Goal: Browse casually

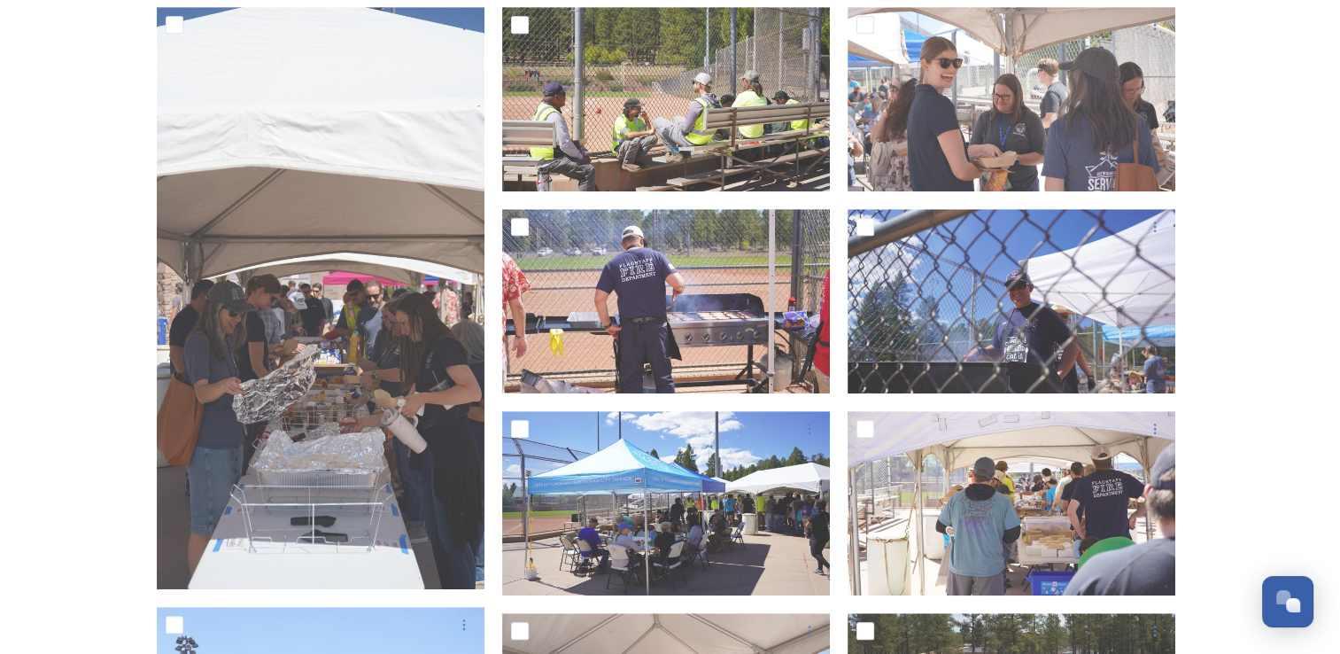
scroll to position [945, 0]
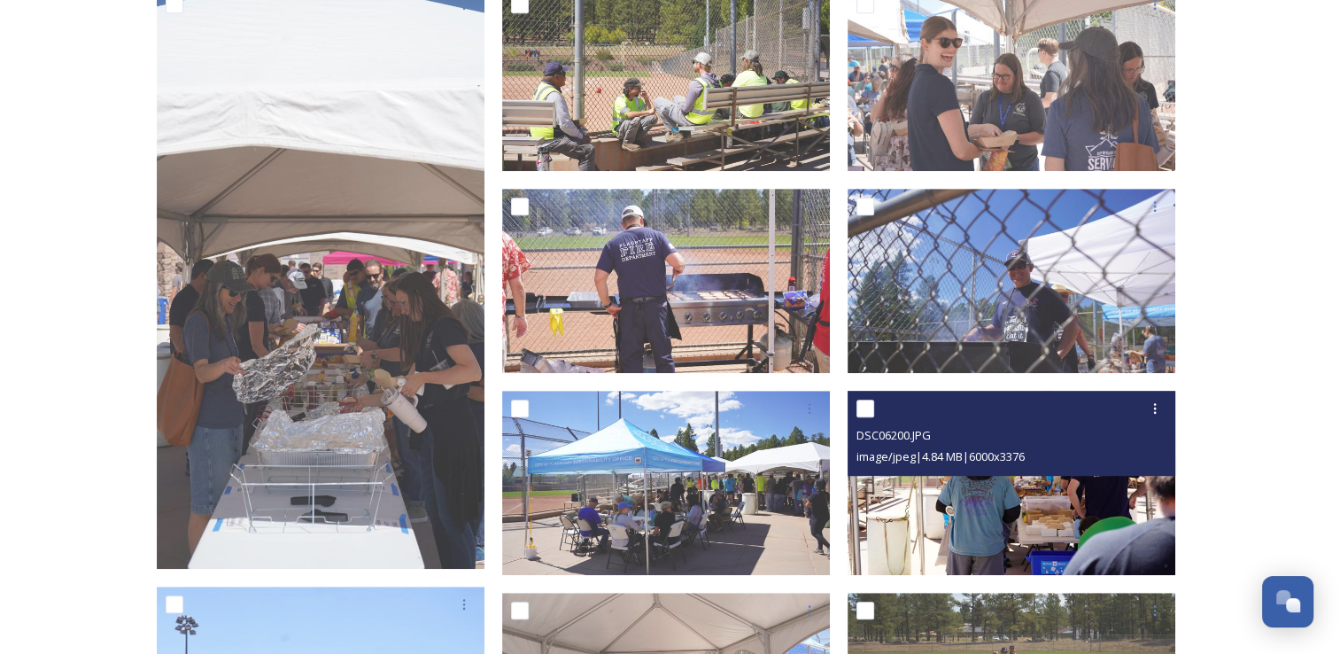
click at [1010, 512] on img at bounding box center [1012, 483] width 328 height 184
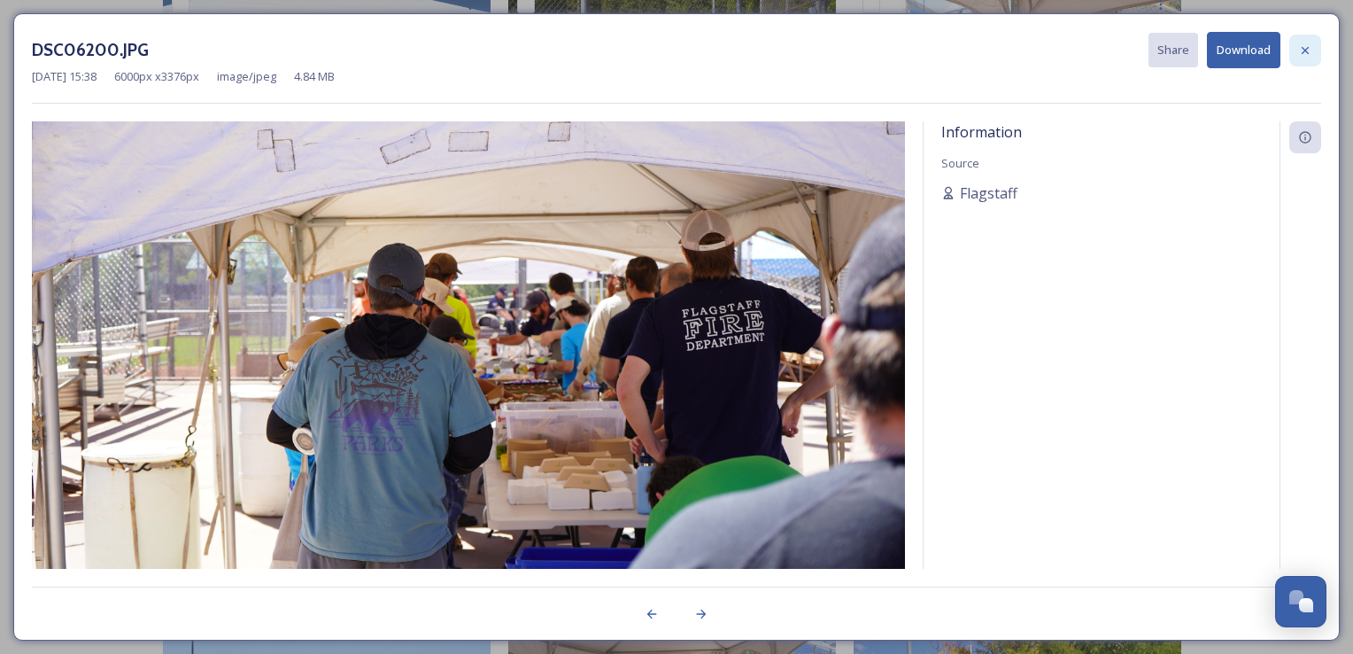
click at [1305, 46] on icon at bounding box center [1305, 50] width 14 height 14
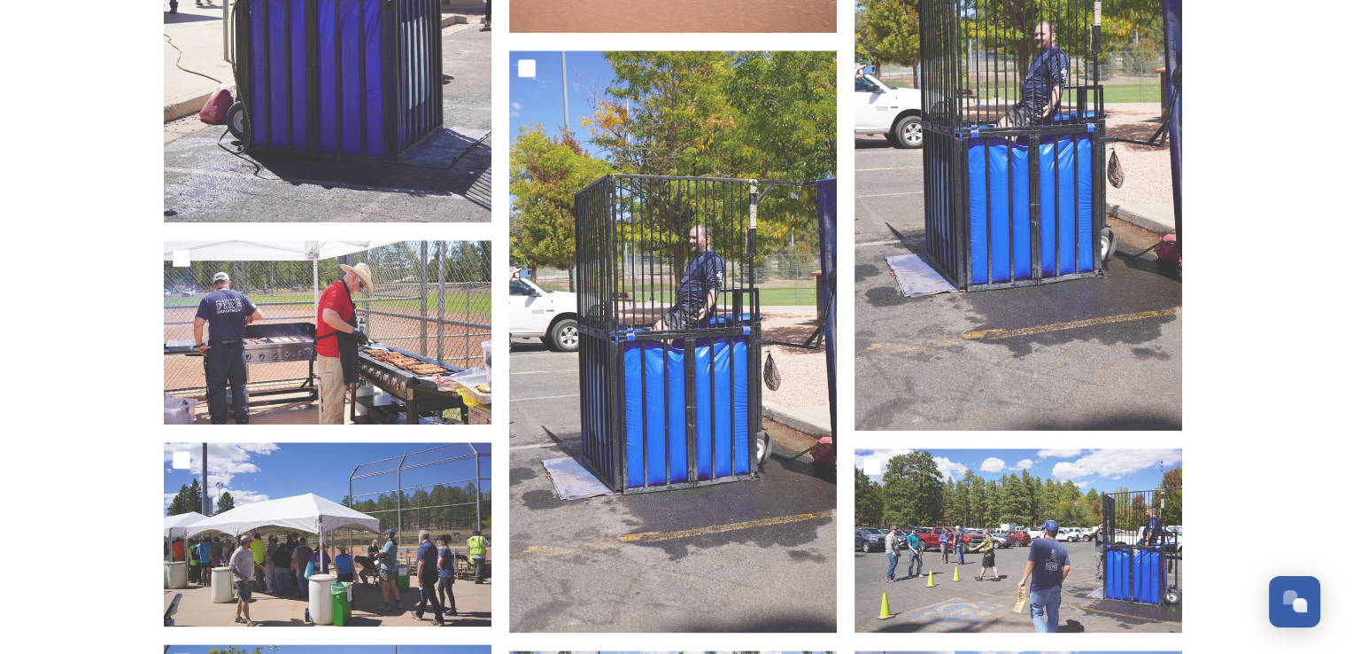
scroll to position [2050, 0]
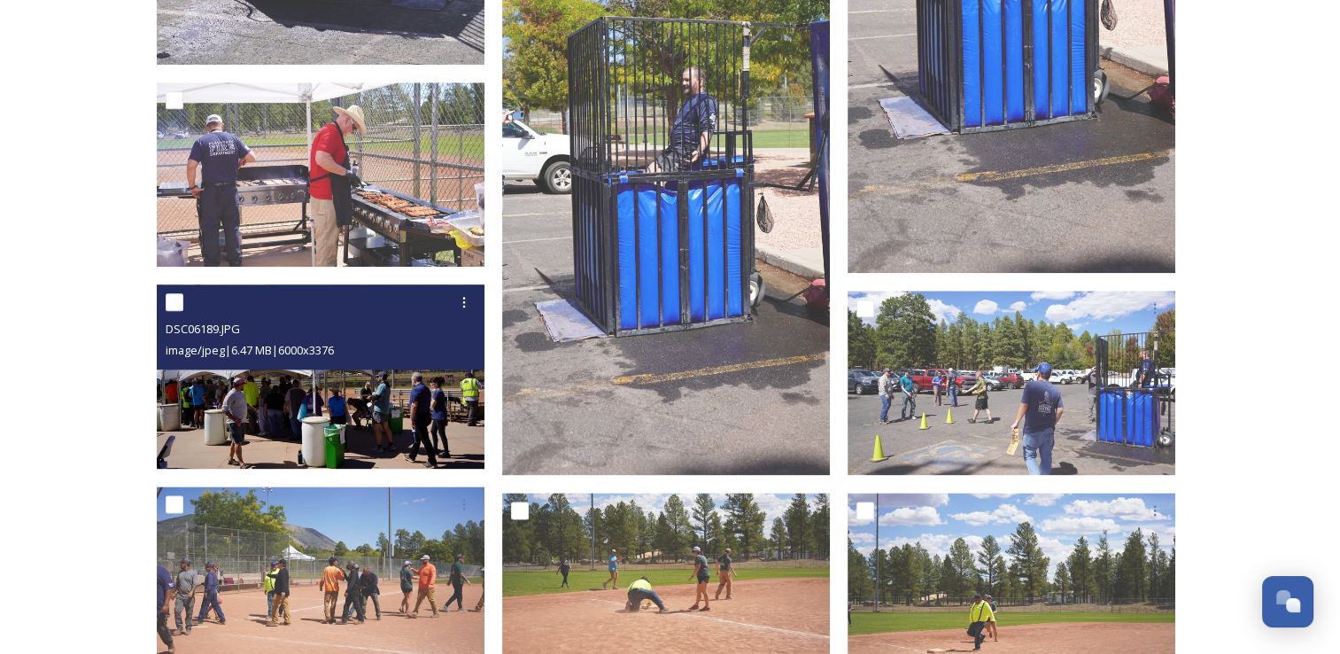
click at [389, 425] on img at bounding box center [321, 376] width 328 height 184
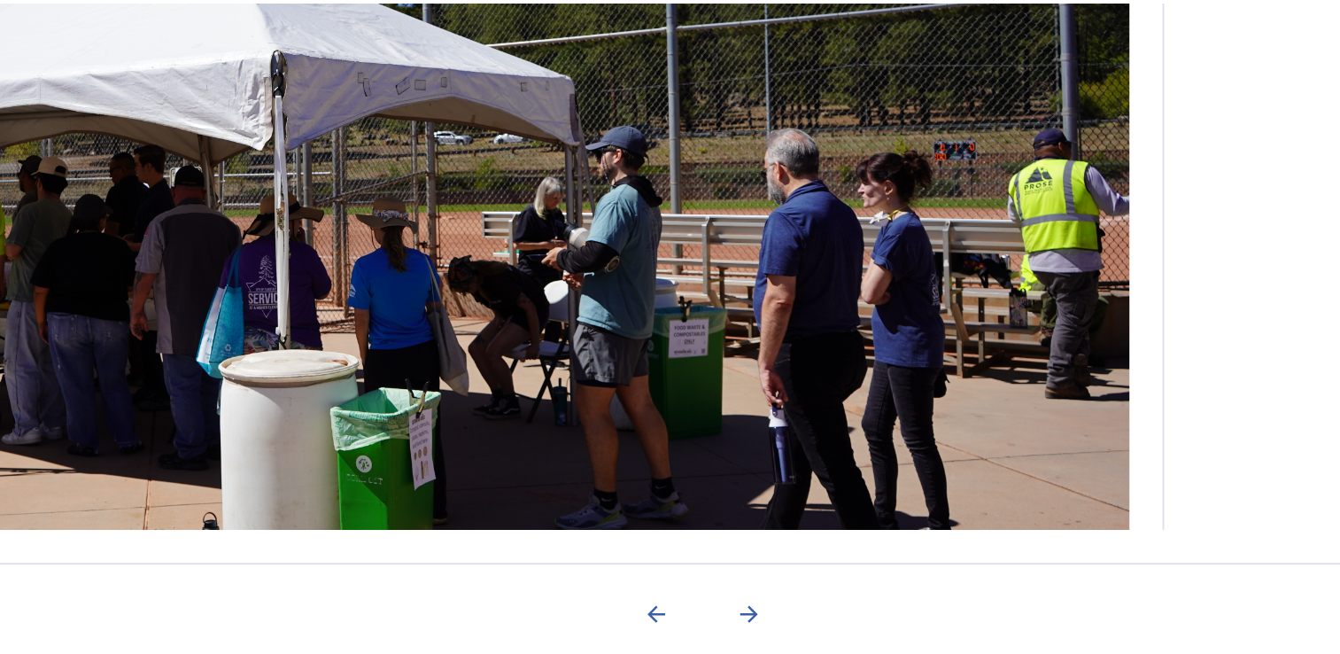
scroll to position [2049, 0]
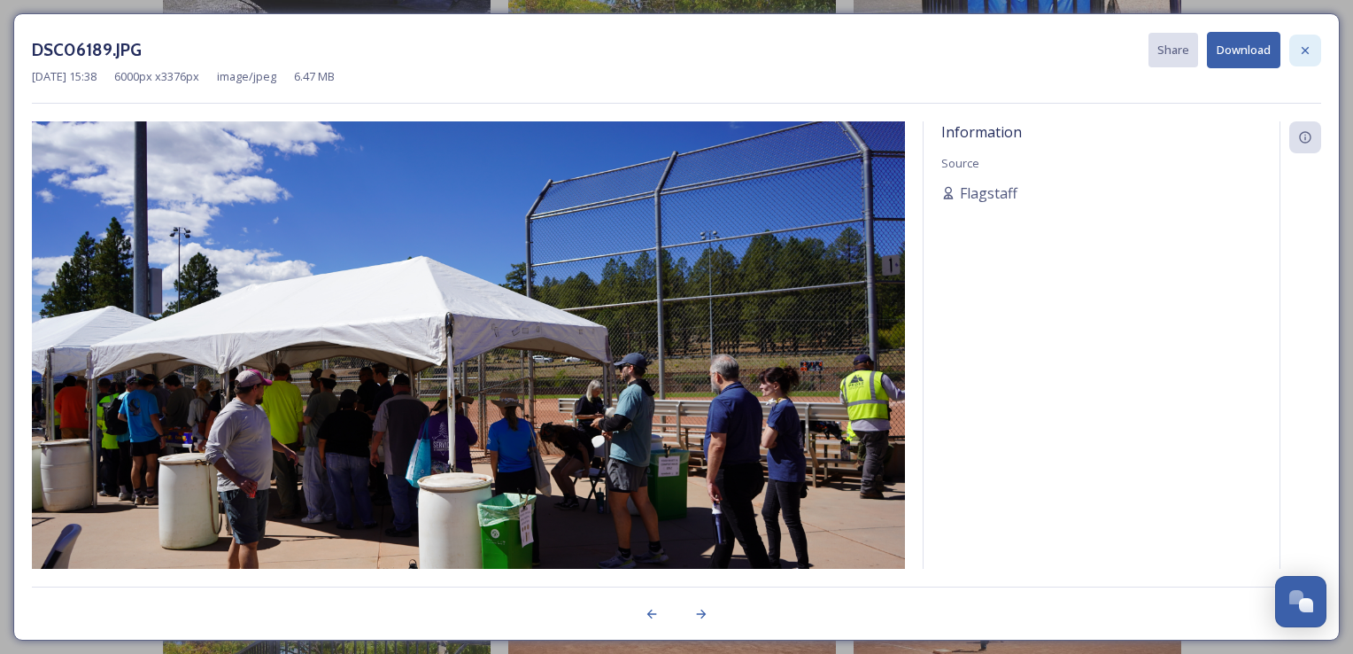
click at [1307, 53] on icon at bounding box center [1305, 50] width 14 height 14
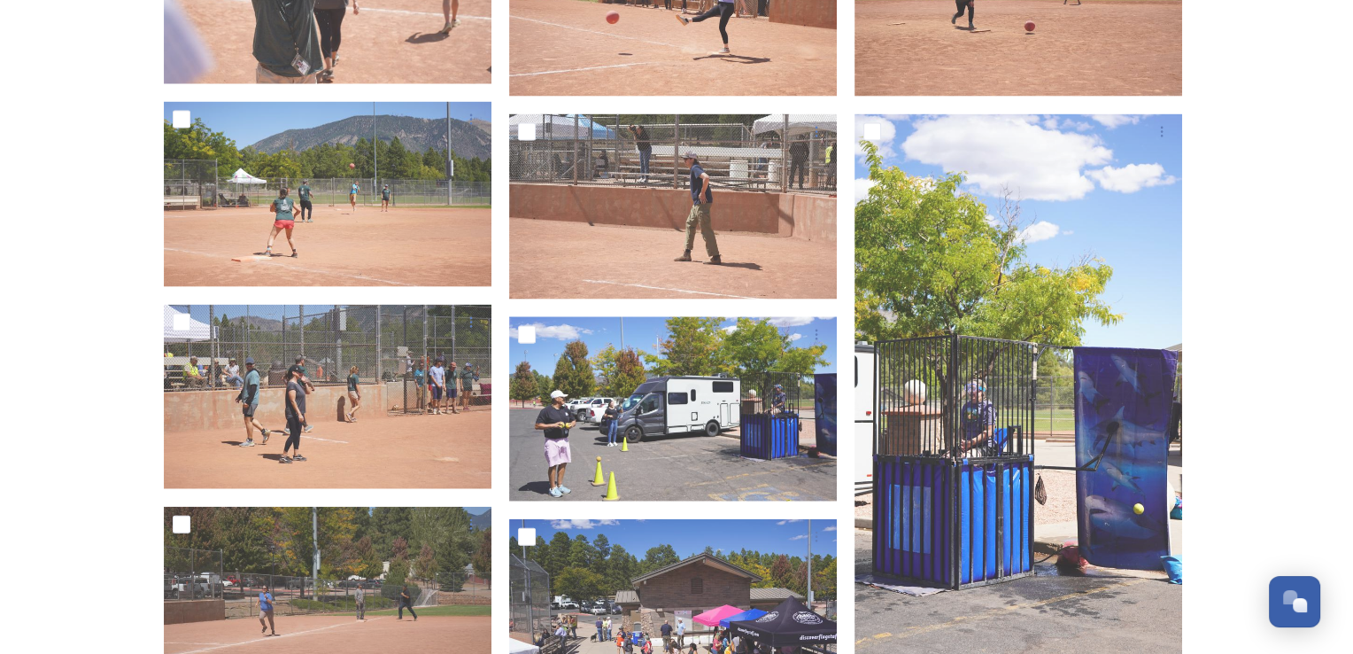
scroll to position [3843, 0]
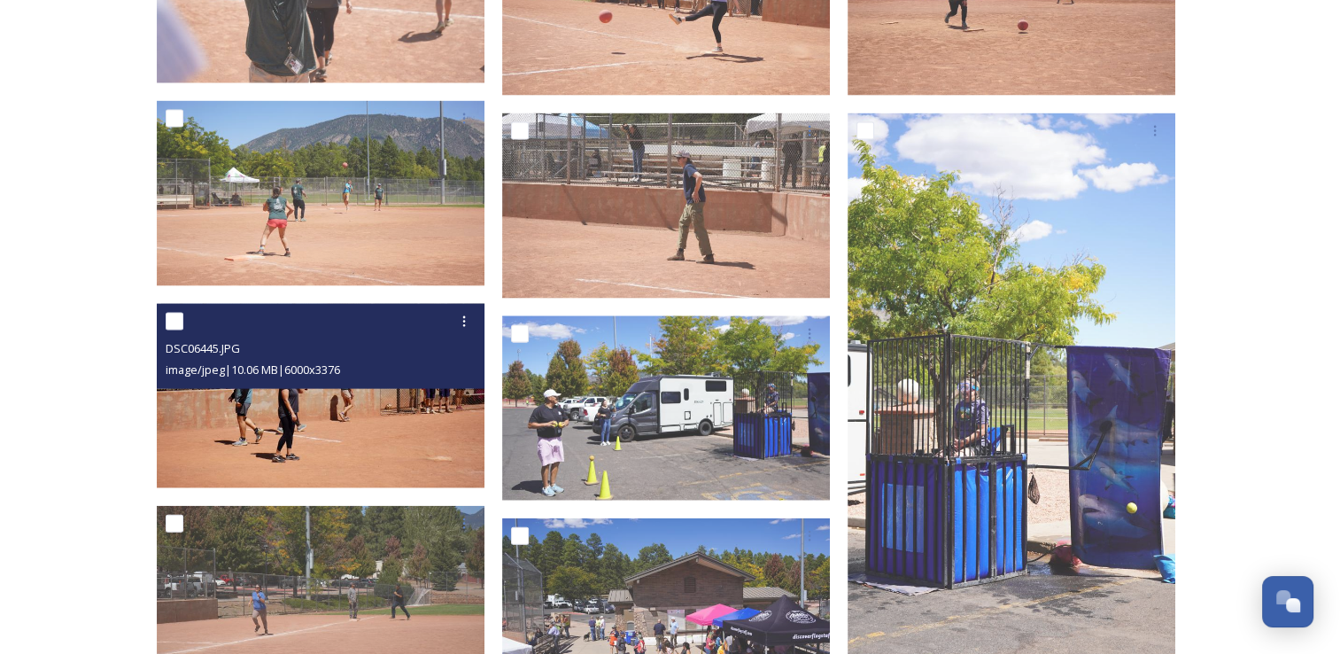
click at [327, 426] on img at bounding box center [321, 396] width 328 height 184
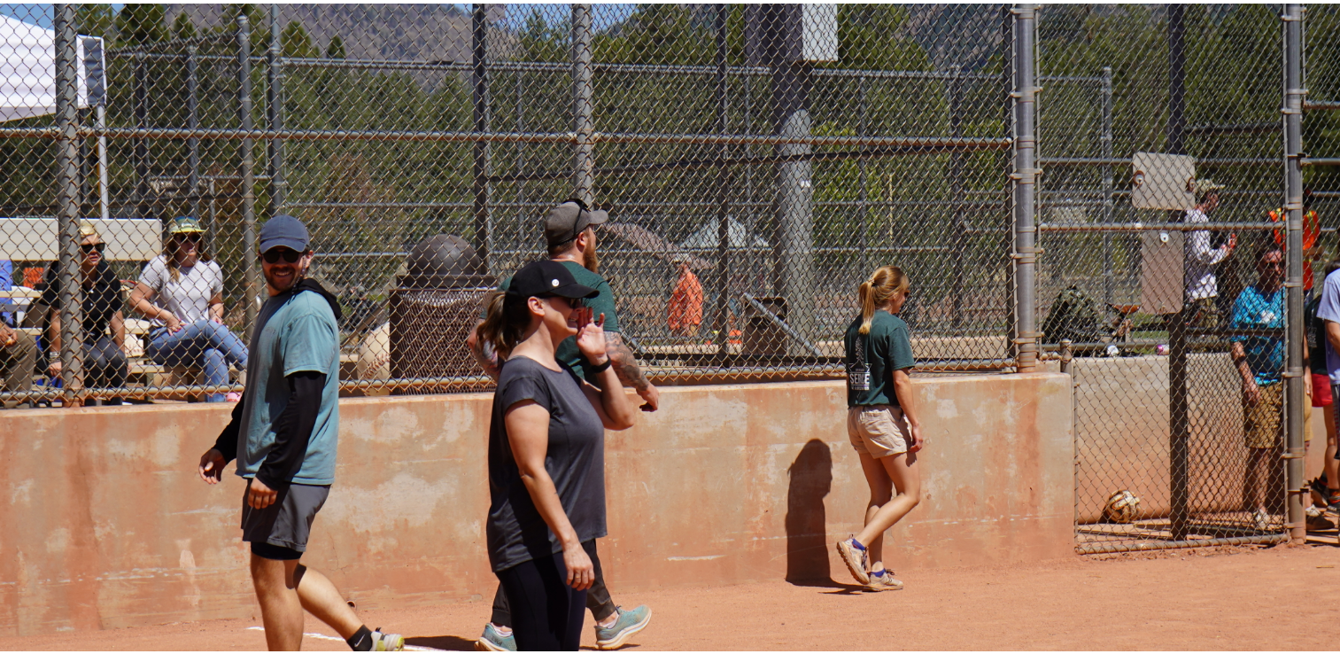
scroll to position [3843, 0]
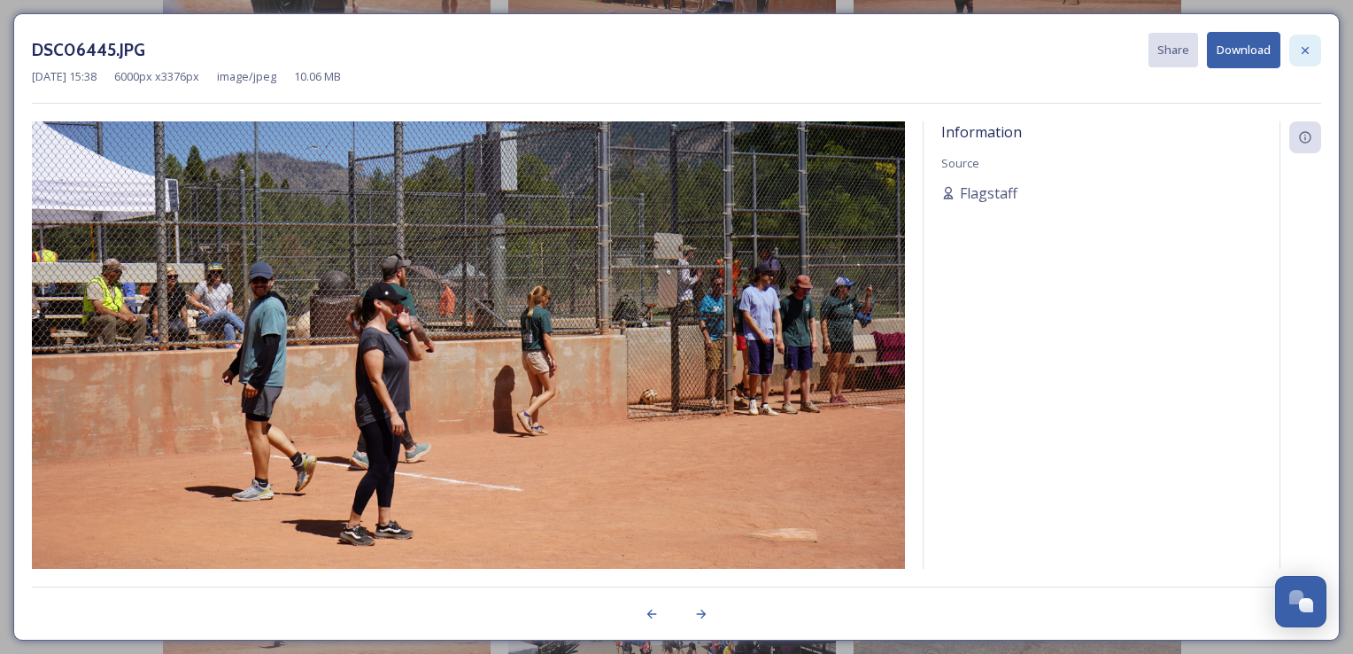
click at [1308, 50] on icon at bounding box center [1305, 50] width 14 height 14
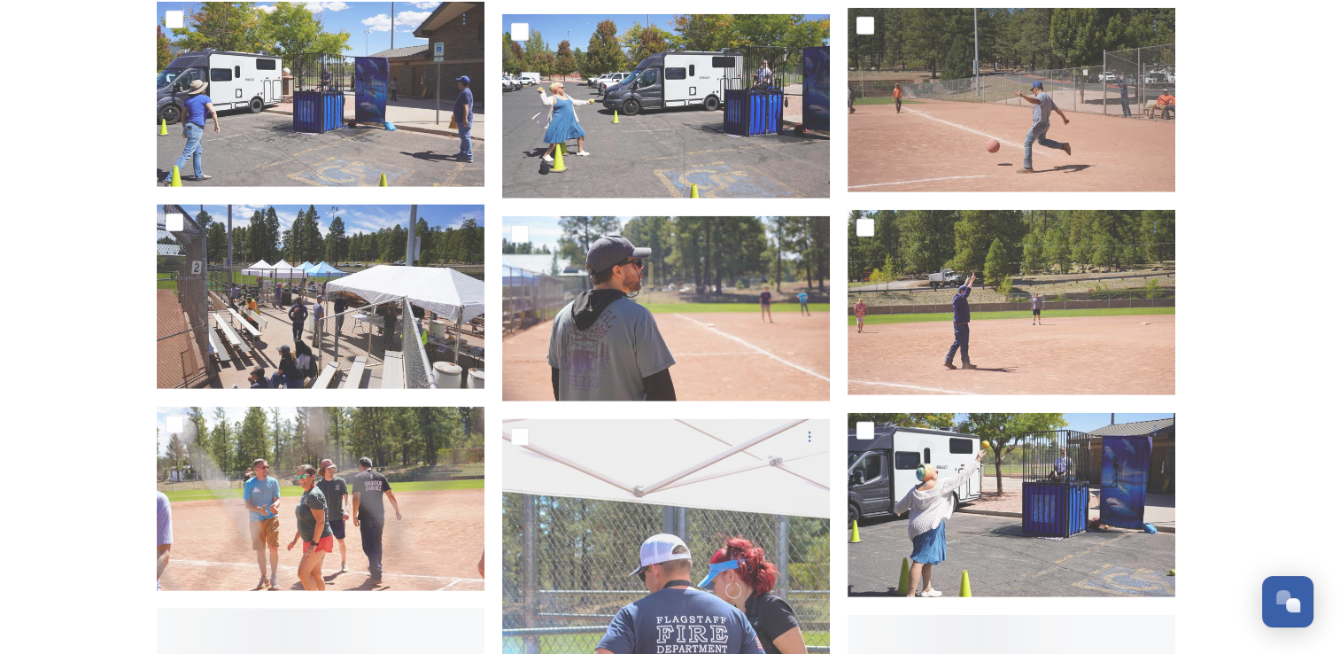
scroll to position [4953, 0]
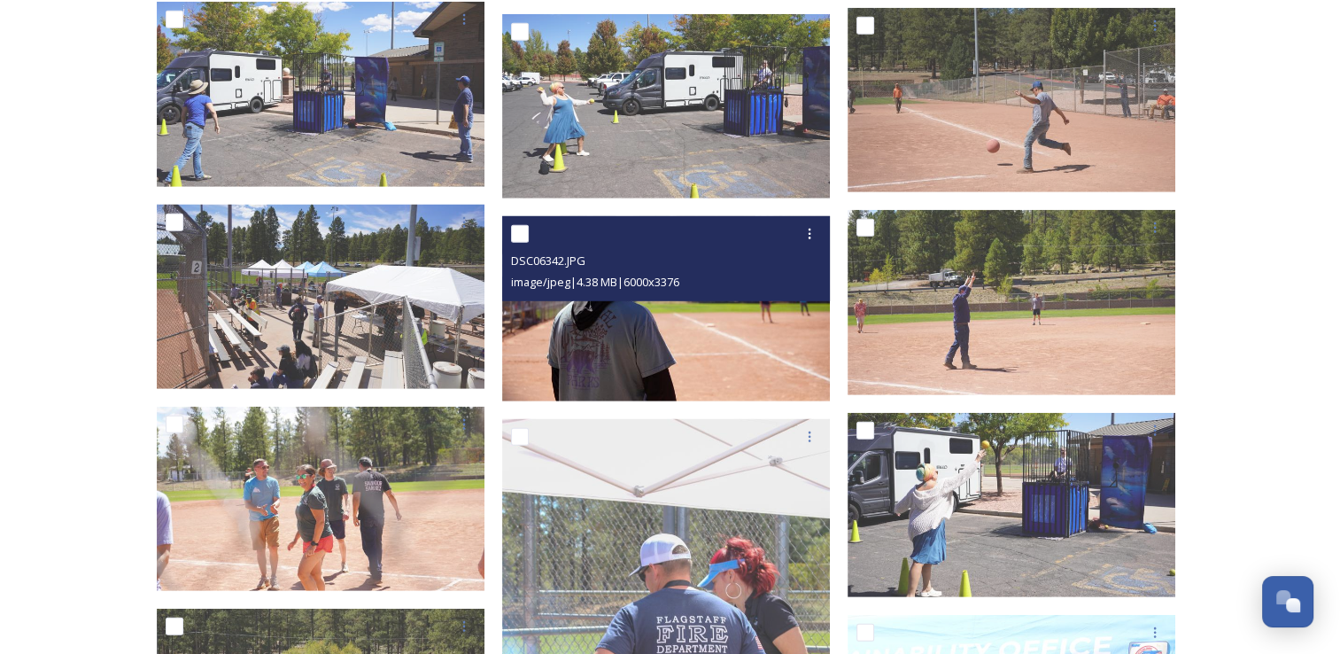
click at [750, 328] on img at bounding box center [666, 308] width 328 height 184
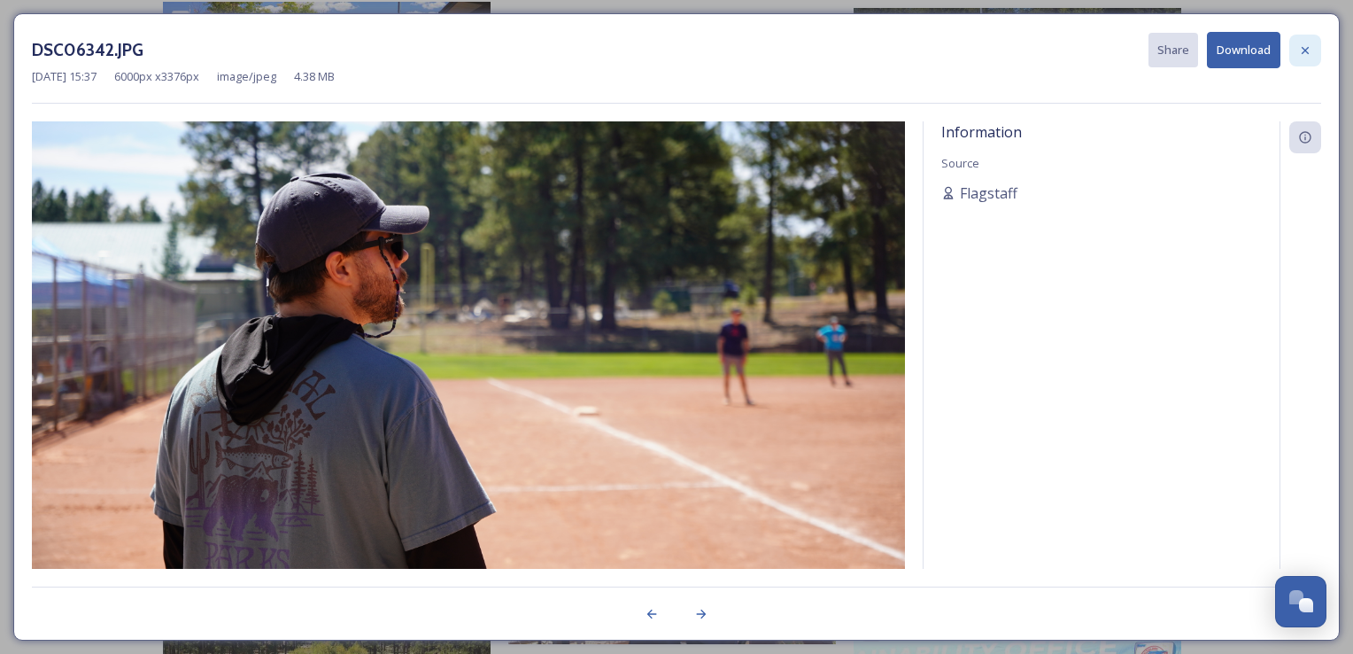
click at [1303, 55] on icon at bounding box center [1305, 50] width 14 height 14
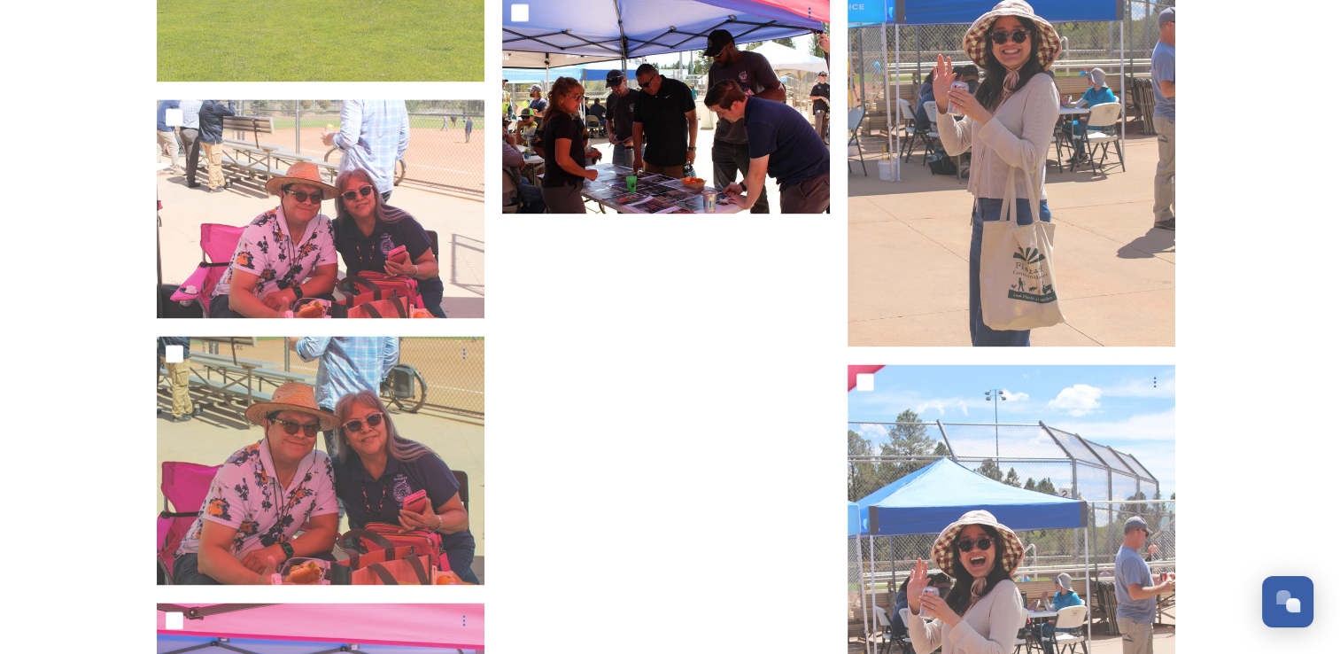
scroll to position [15937, 0]
